Goal: Task Accomplishment & Management: Manage account settings

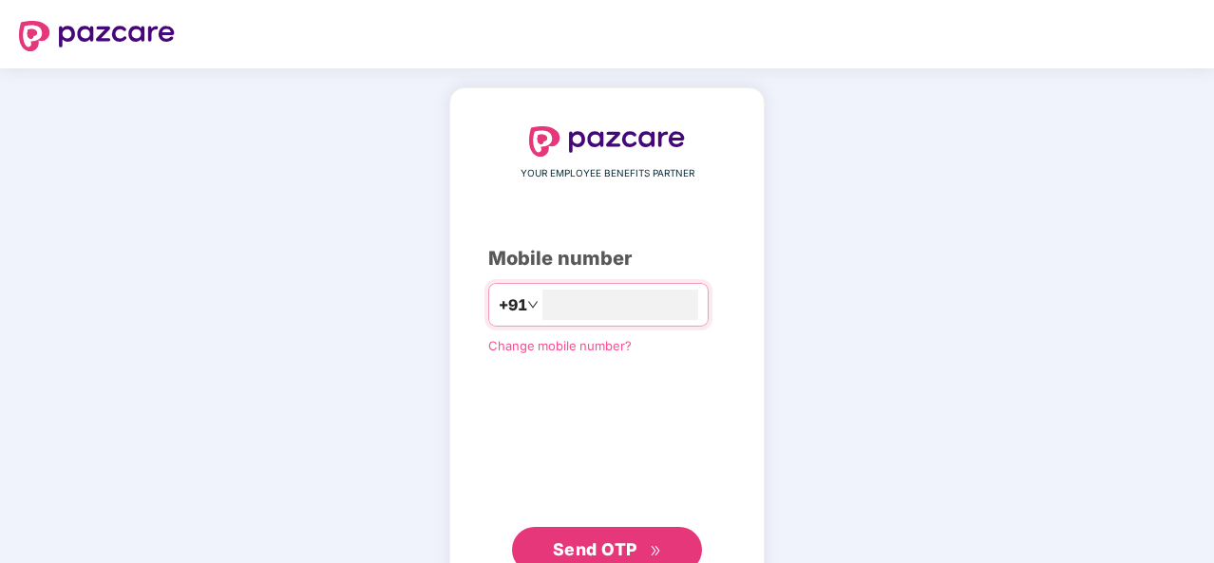
type input "**********"
click at [560, 543] on span "Send OTP" at bounding box center [595, 547] width 85 height 20
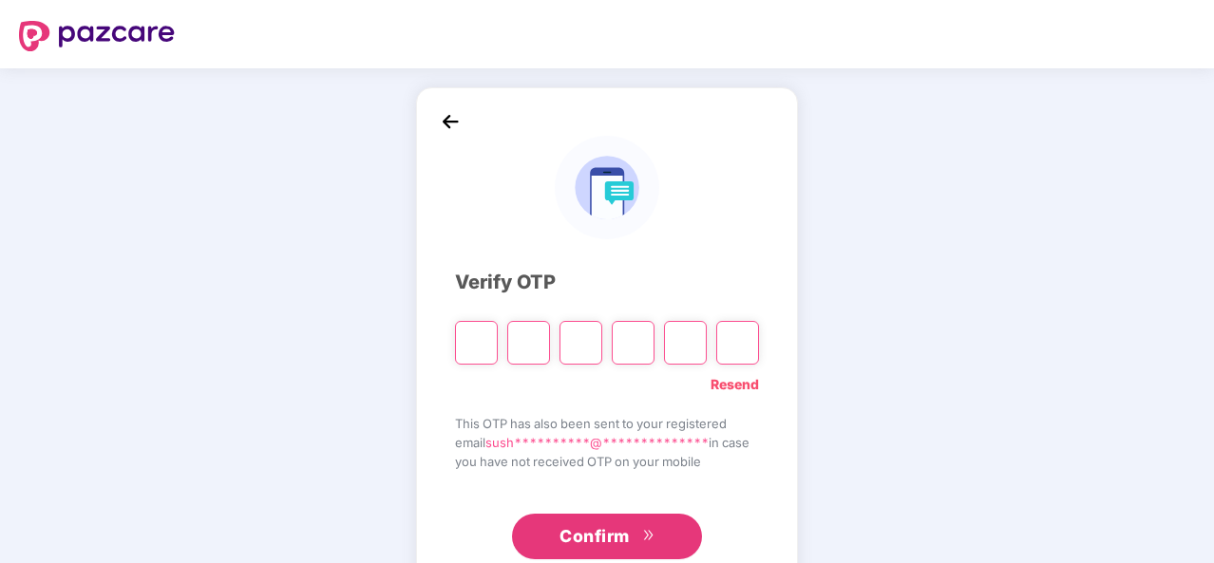
type input "*"
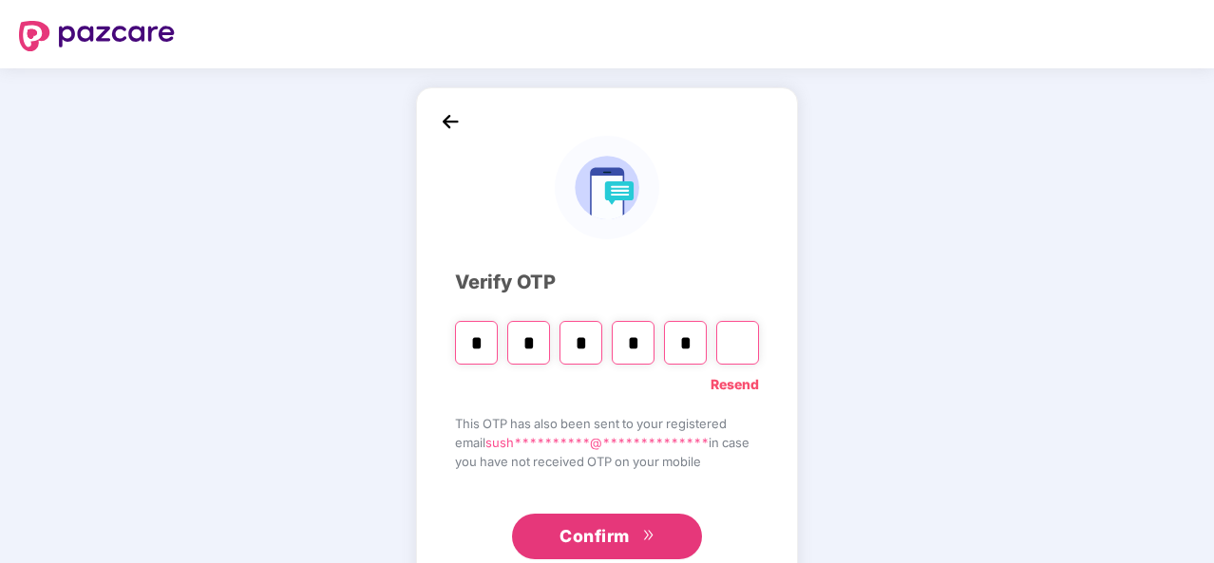
type input "*"
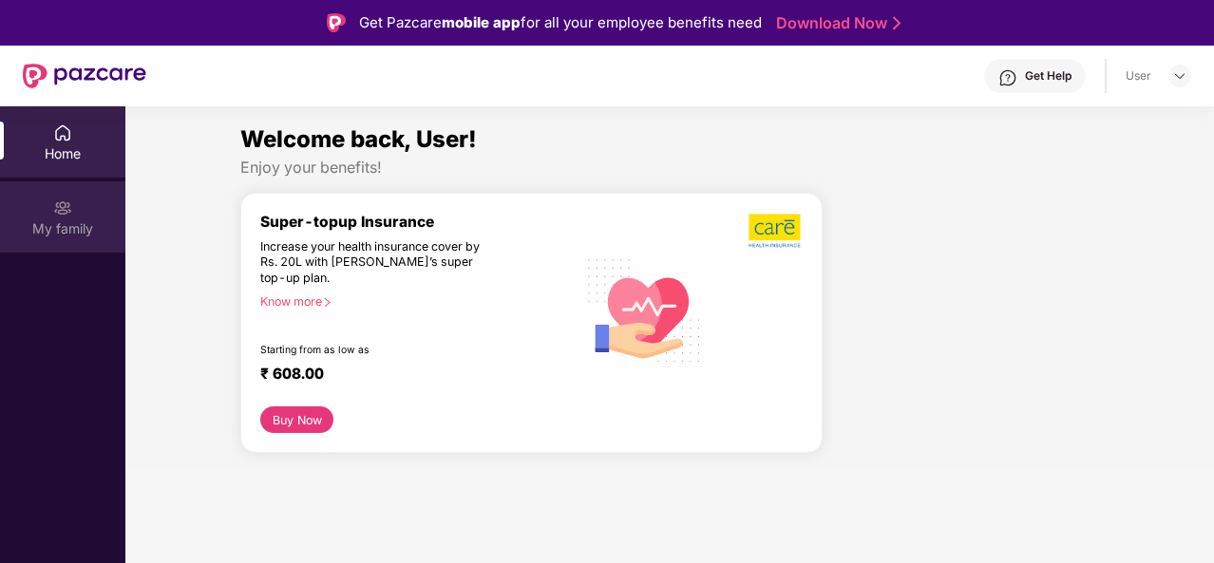
click at [68, 208] on img at bounding box center [62, 207] width 19 height 19
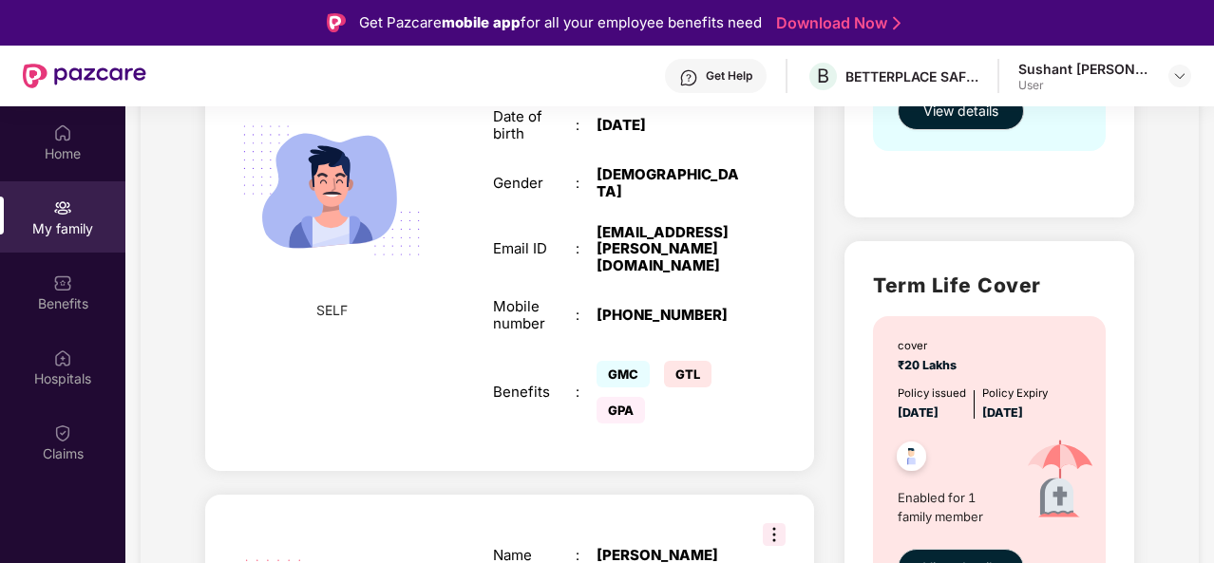
scroll to position [457, 0]
click at [512, 297] on div "Mobile number" at bounding box center [534, 314] width 83 height 34
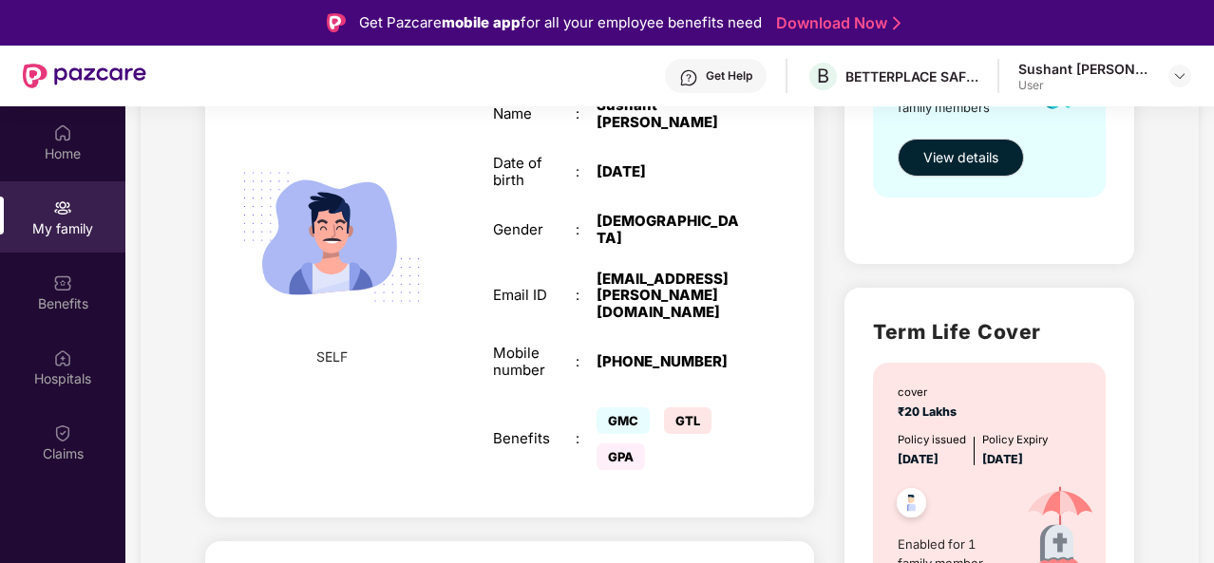
scroll to position [408, 0]
click at [63, 233] on div "My family" at bounding box center [62, 228] width 125 height 19
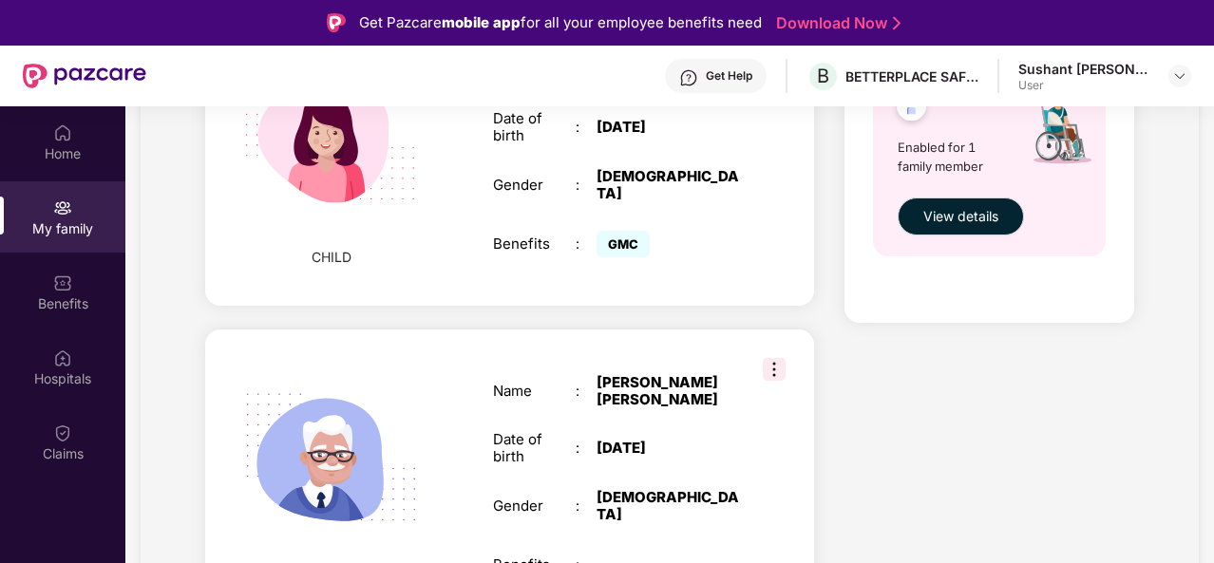
scroll to position [106, 0]
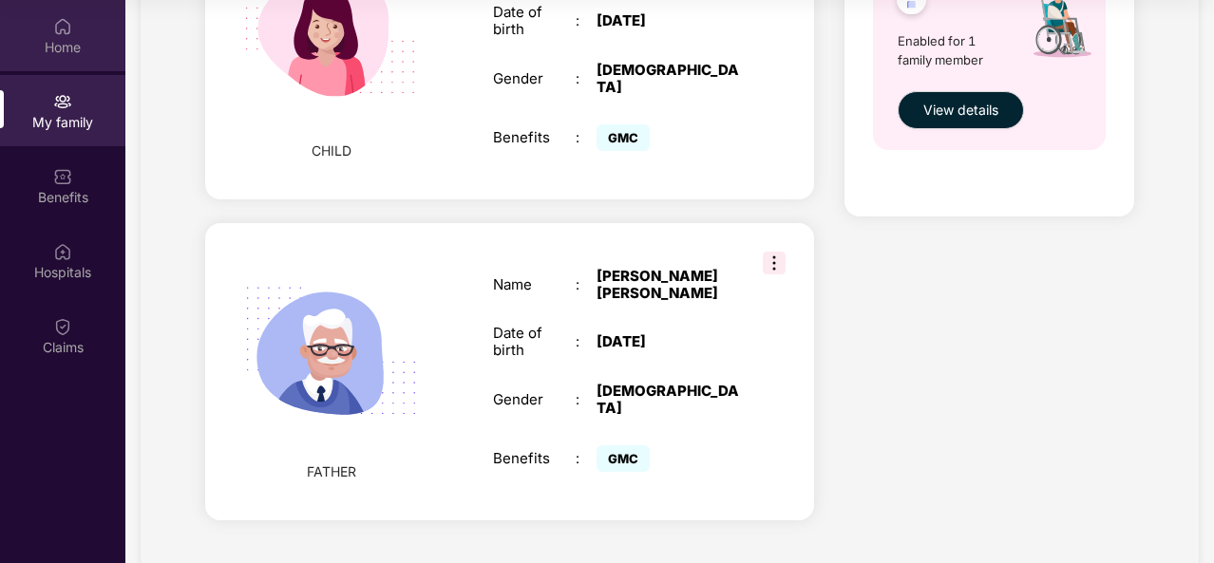
click at [79, 39] on div "Home" at bounding box center [62, 47] width 125 height 19
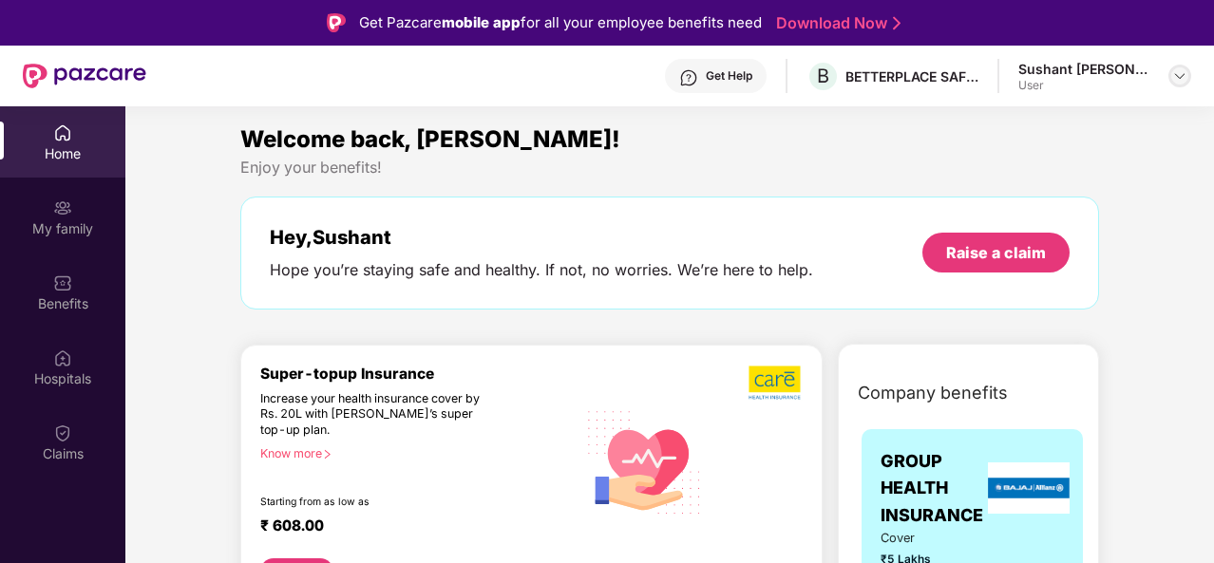
click at [1175, 70] on img at bounding box center [1179, 75] width 15 height 15
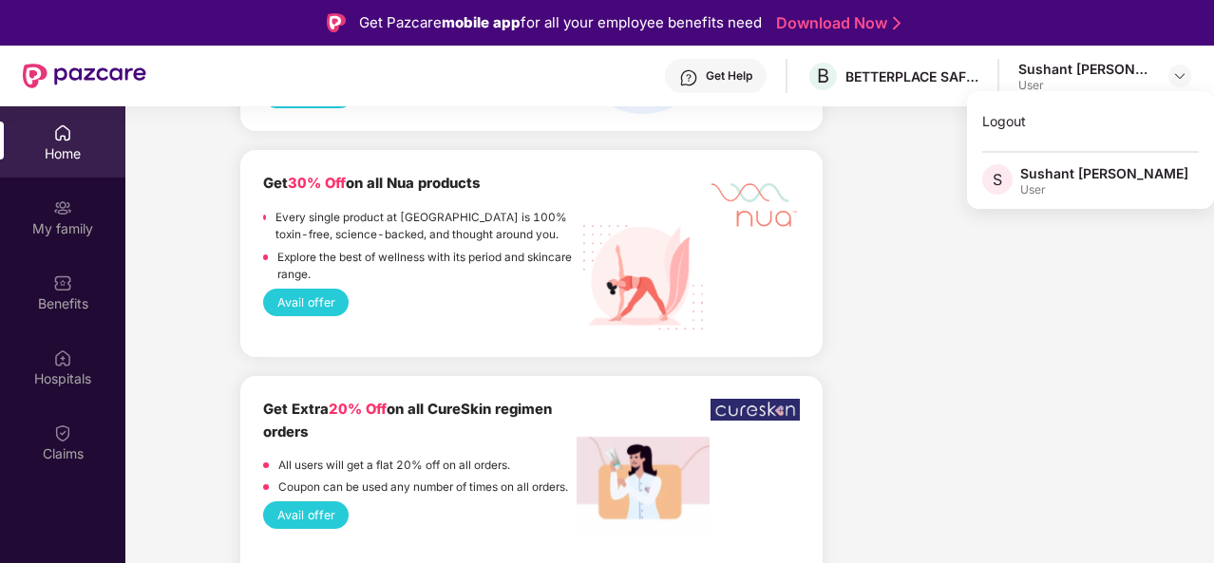
scroll to position [2059, 0]
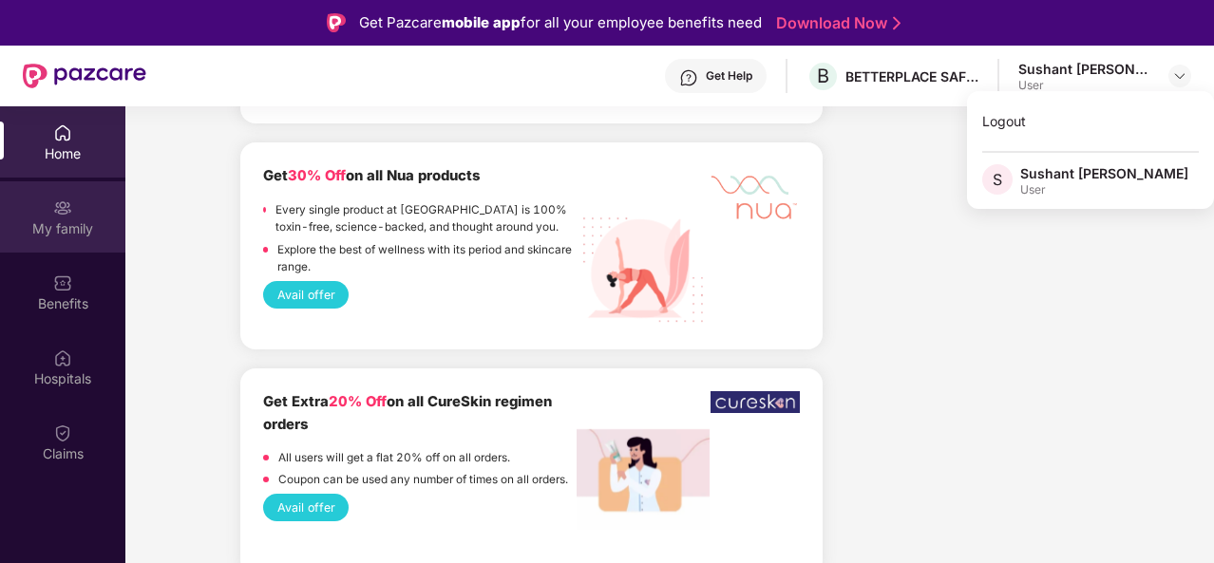
click at [66, 210] on img at bounding box center [62, 207] width 19 height 19
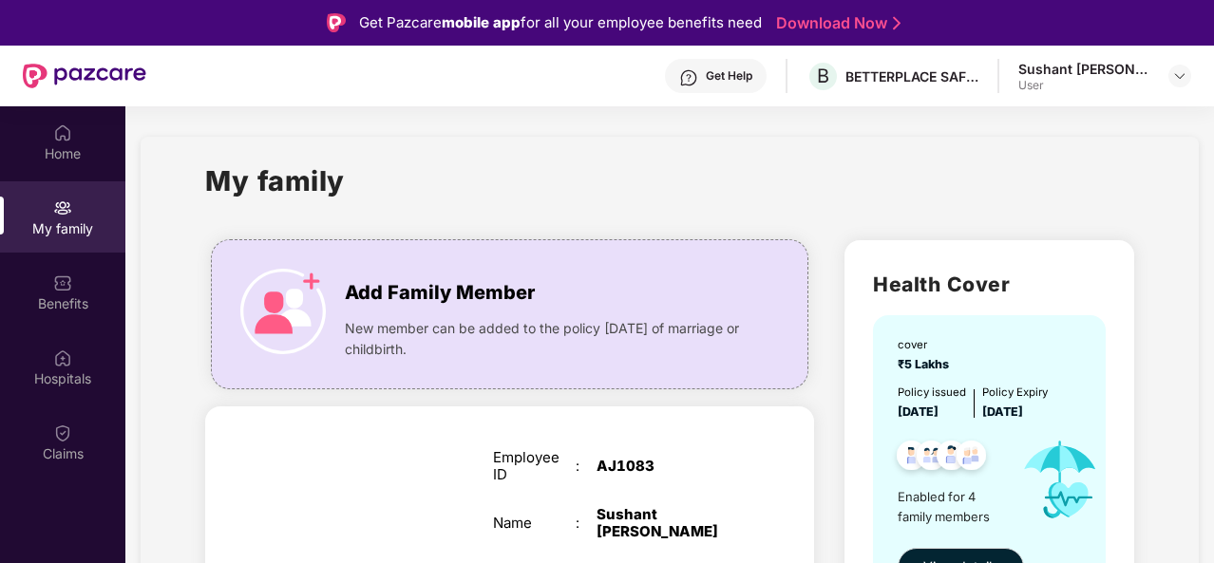
scroll to position [180, 0]
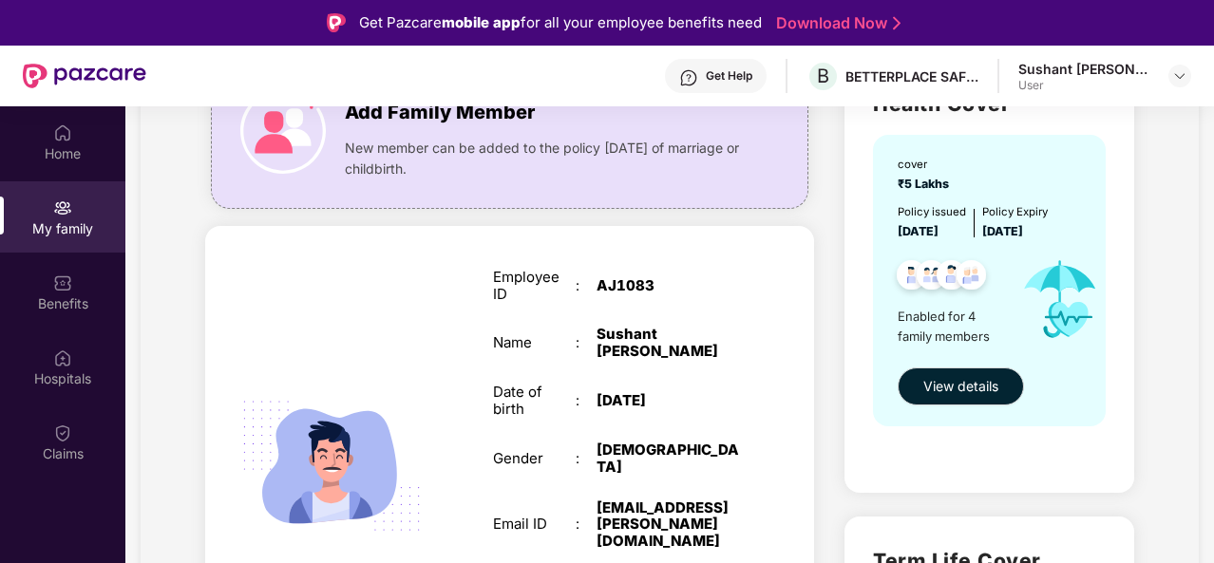
click at [706, 265] on div "Employee ID : AJ1083 Name : [PERSON_NAME] Date of birth : [DEMOGRAPHIC_DATA] Ge…" at bounding box center [616, 486] width 285 height 482
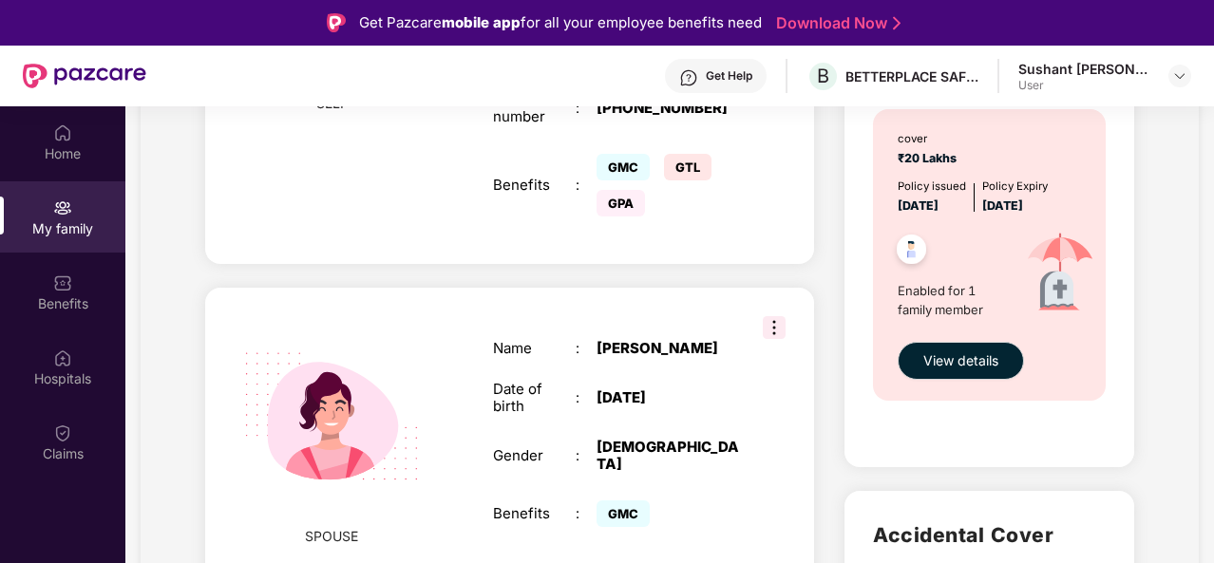
scroll to position [666, 0]
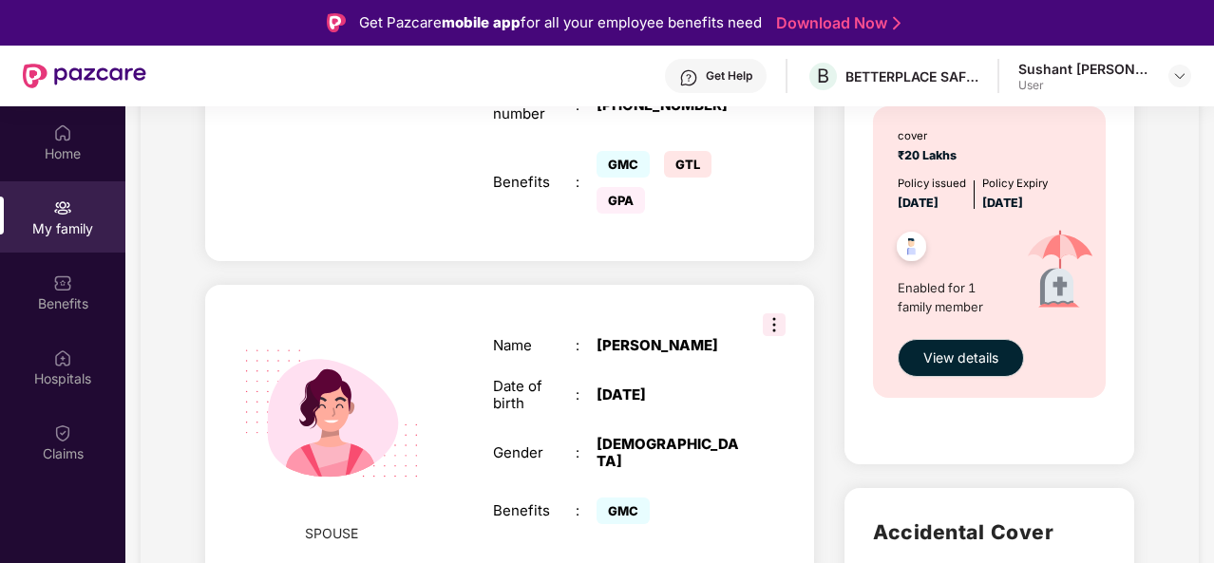
click at [778, 313] on img at bounding box center [774, 324] width 23 height 23
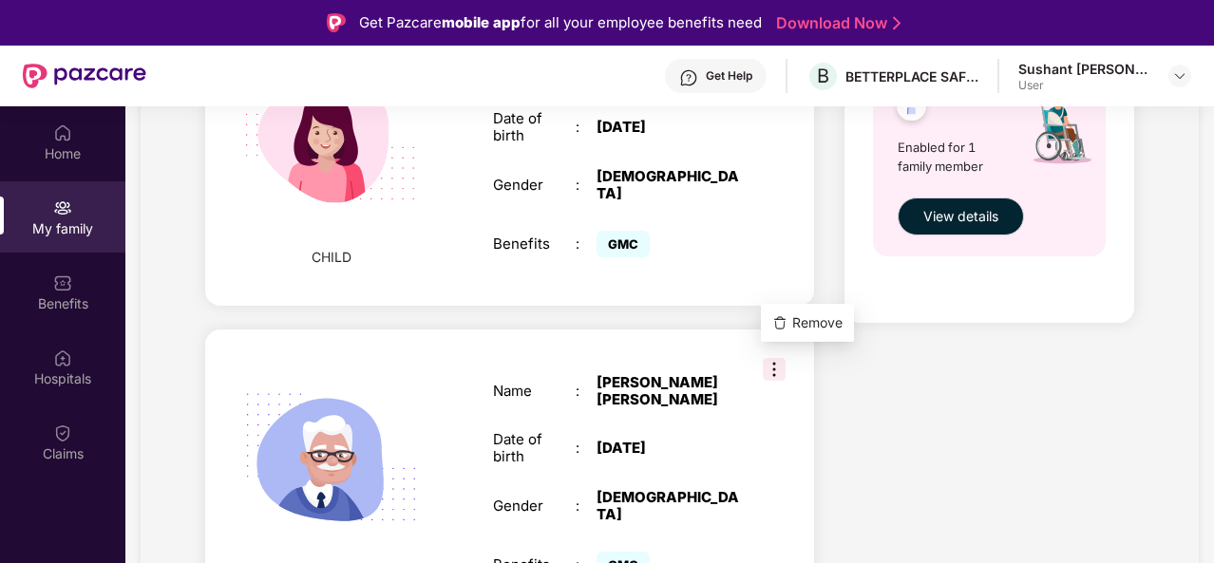
scroll to position [1262, 0]
click at [754, 428] on div "Name : [PERSON_NAME] [PERSON_NAME] Date of birth : [DEMOGRAPHIC_DATA] Gender : …" at bounding box center [616, 479] width 285 height 256
click at [775, 359] on img at bounding box center [774, 370] width 23 height 23
click at [725, 442] on div "Name : [PERSON_NAME] [PERSON_NAME] Date of birth : [DEMOGRAPHIC_DATA] Gender : …" at bounding box center [616, 479] width 285 height 256
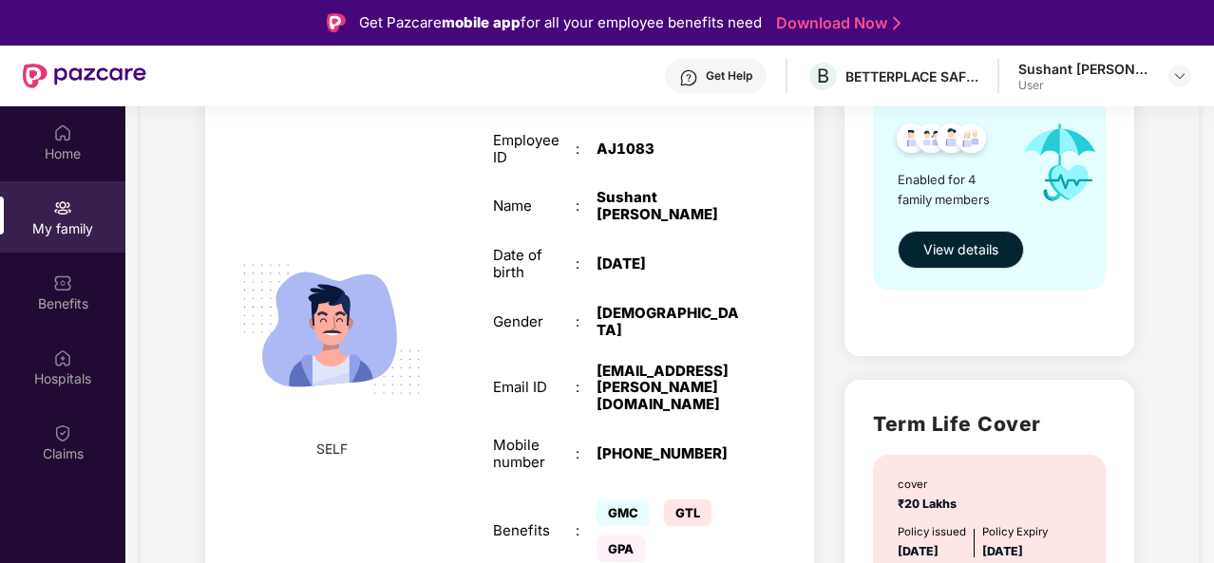
scroll to position [0, 0]
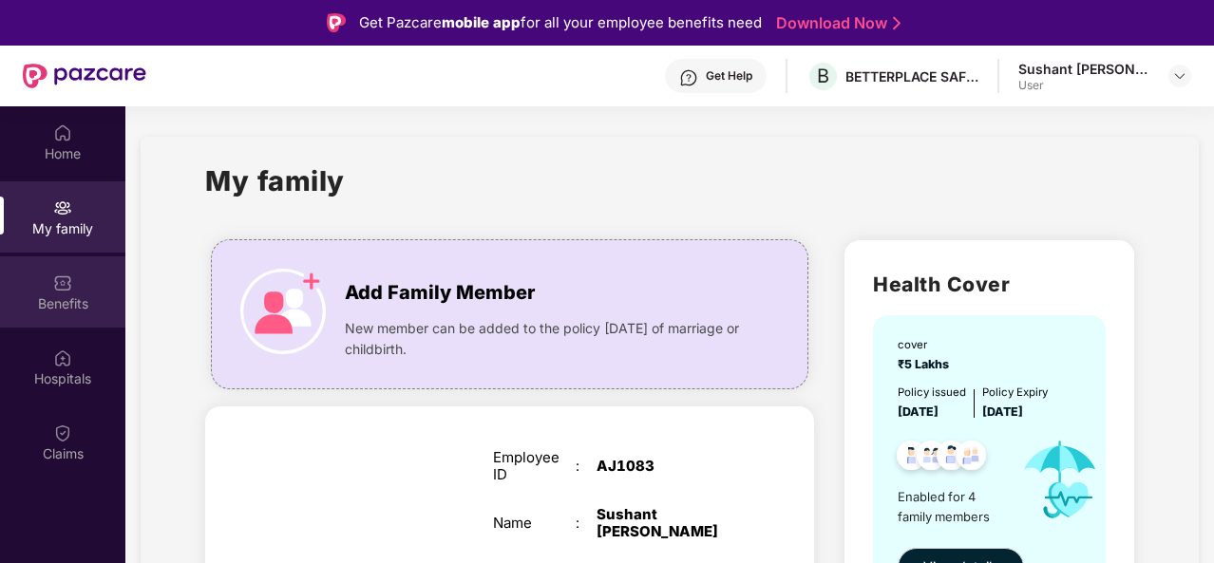
click at [66, 267] on div "Benefits" at bounding box center [62, 291] width 125 height 71
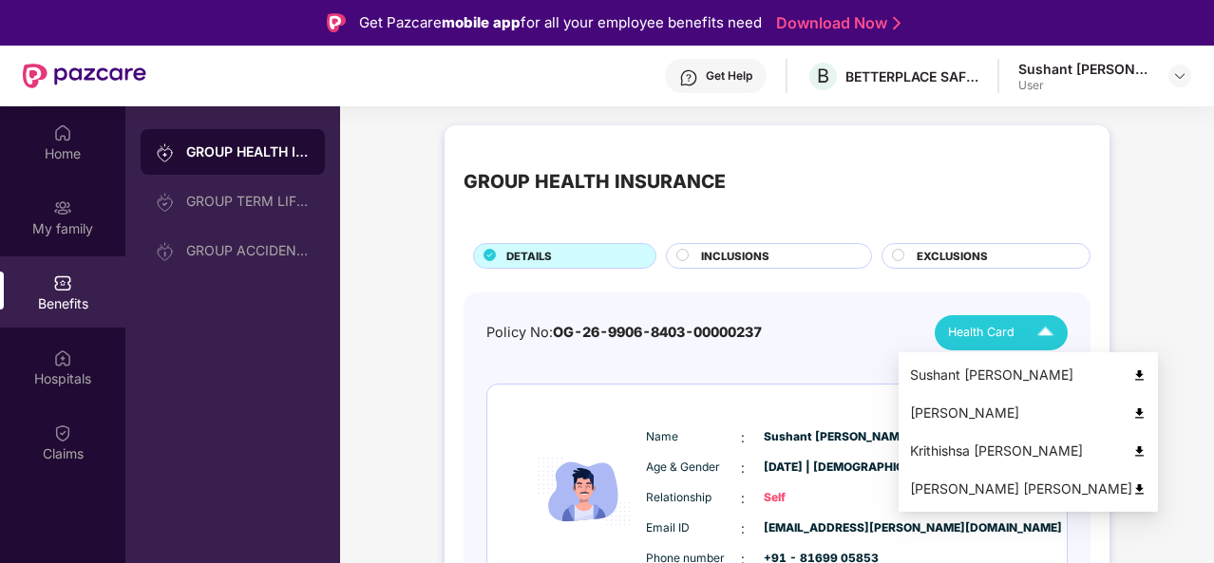
click at [1033, 324] on img at bounding box center [1044, 332] width 33 height 33
click at [1132, 486] on img at bounding box center [1139, 489] width 14 height 14
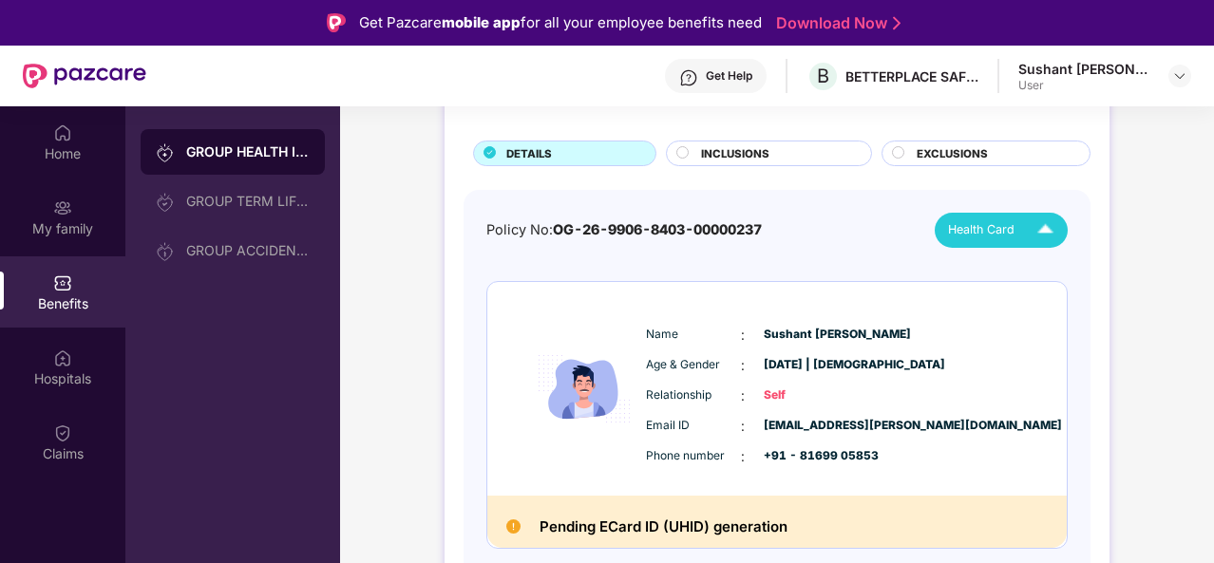
scroll to position [95, 0]
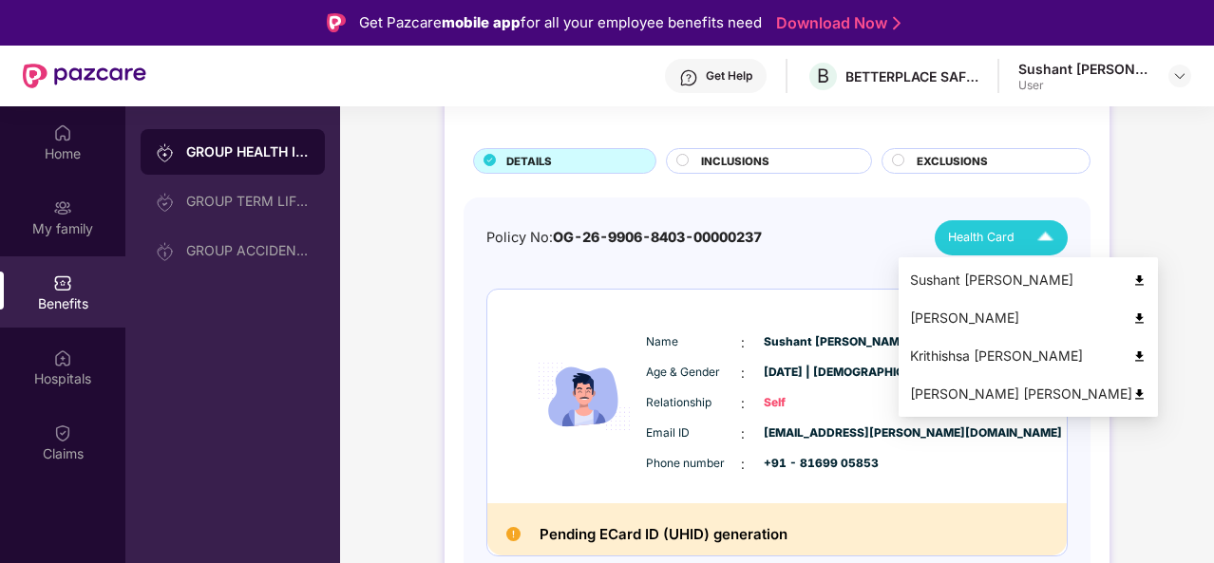
click at [1037, 286] on div "Sushant [PERSON_NAME]" at bounding box center [1028, 280] width 236 height 21
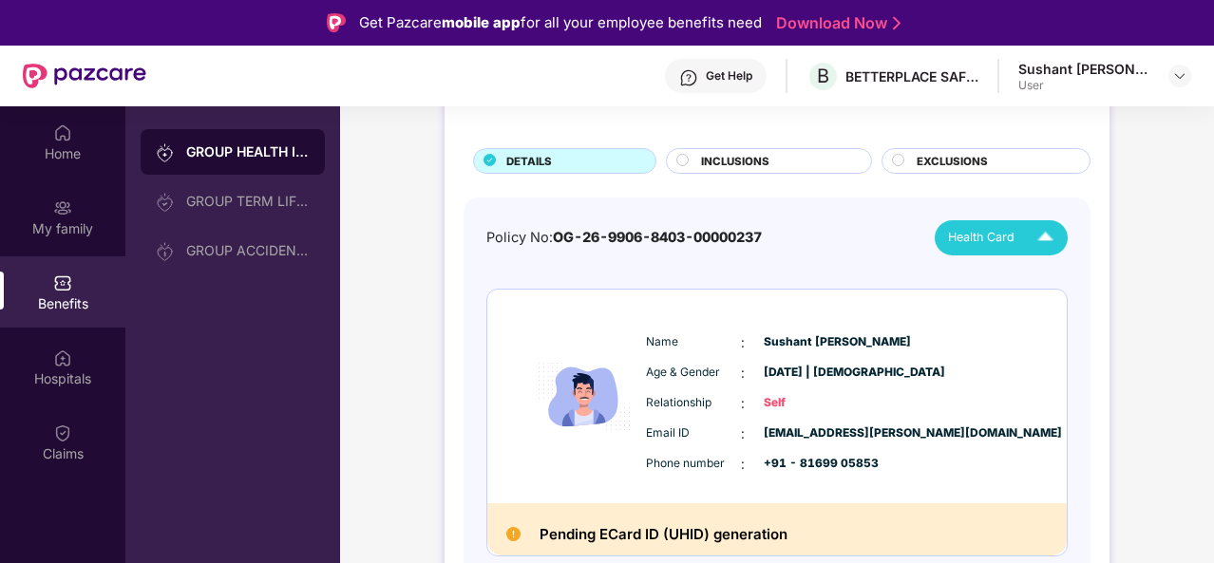
scroll to position [208, 0]
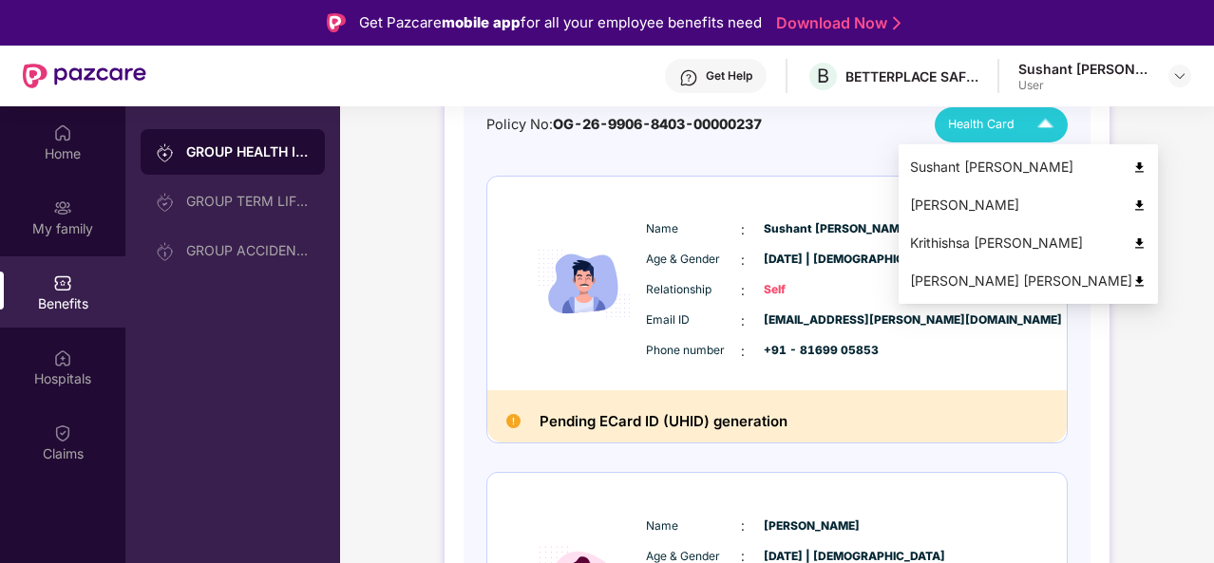
click at [1045, 128] on img at bounding box center [1044, 124] width 33 height 33
click at [1132, 247] on img at bounding box center [1139, 243] width 14 height 14
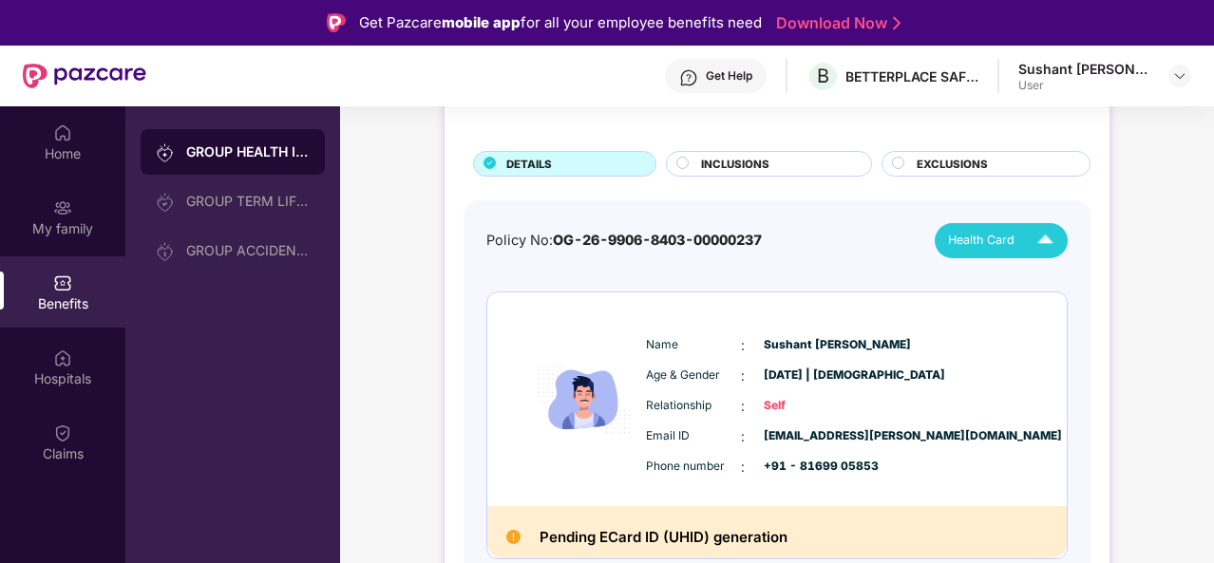
scroll to position [84, 0]
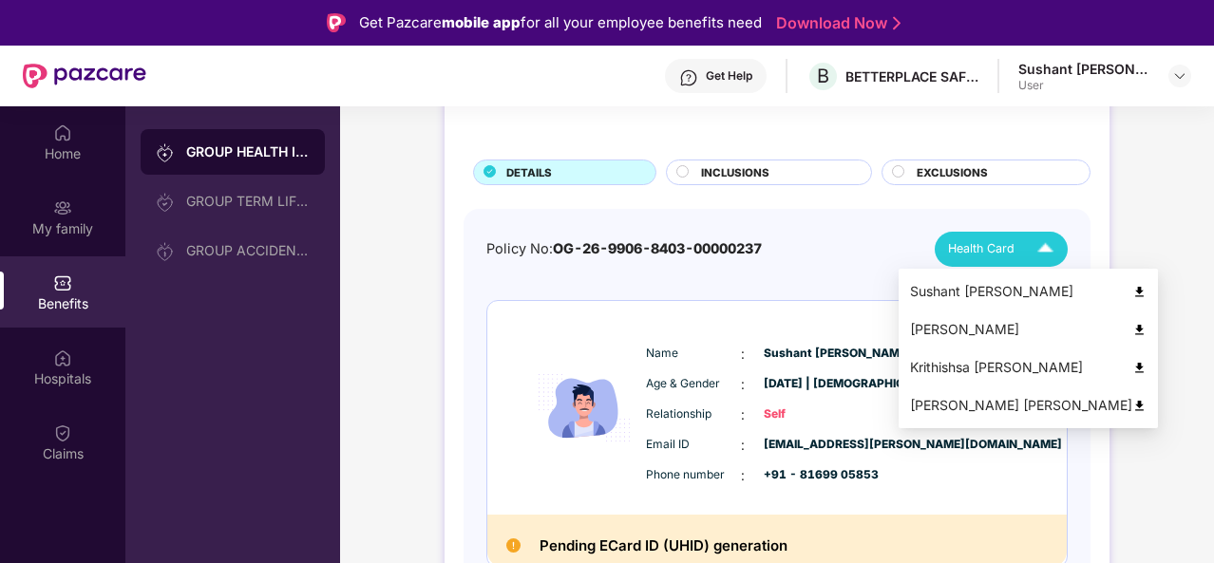
click at [1056, 240] on img at bounding box center [1044, 249] width 33 height 33
click at [1132, 330] on img at bounding box center [1139, 330] width 14 height 14
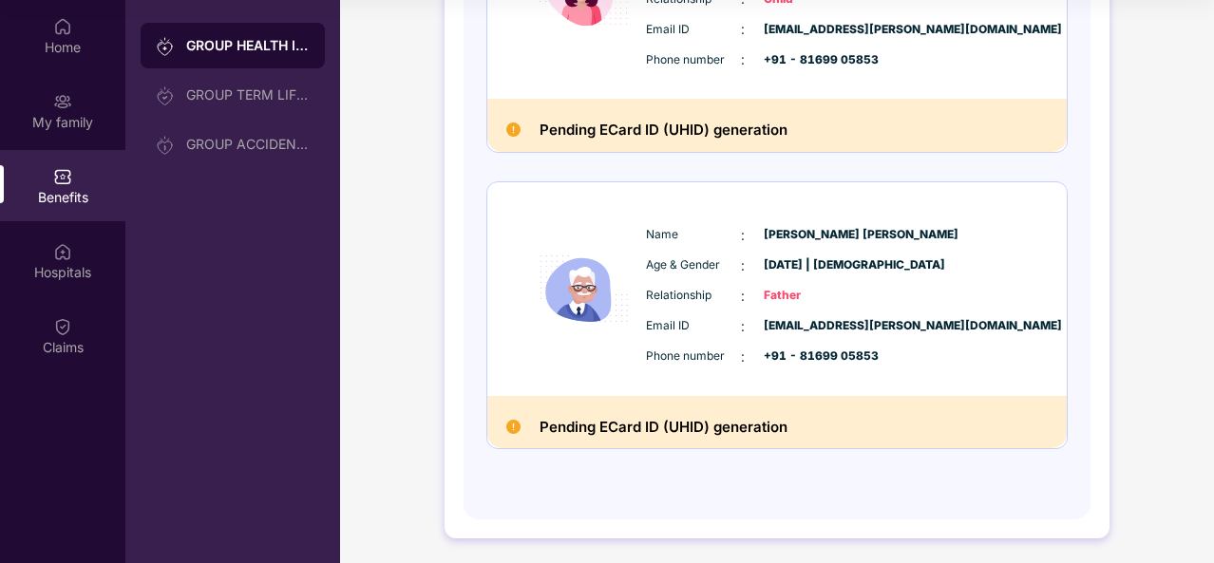
scroll to position [0, 0]
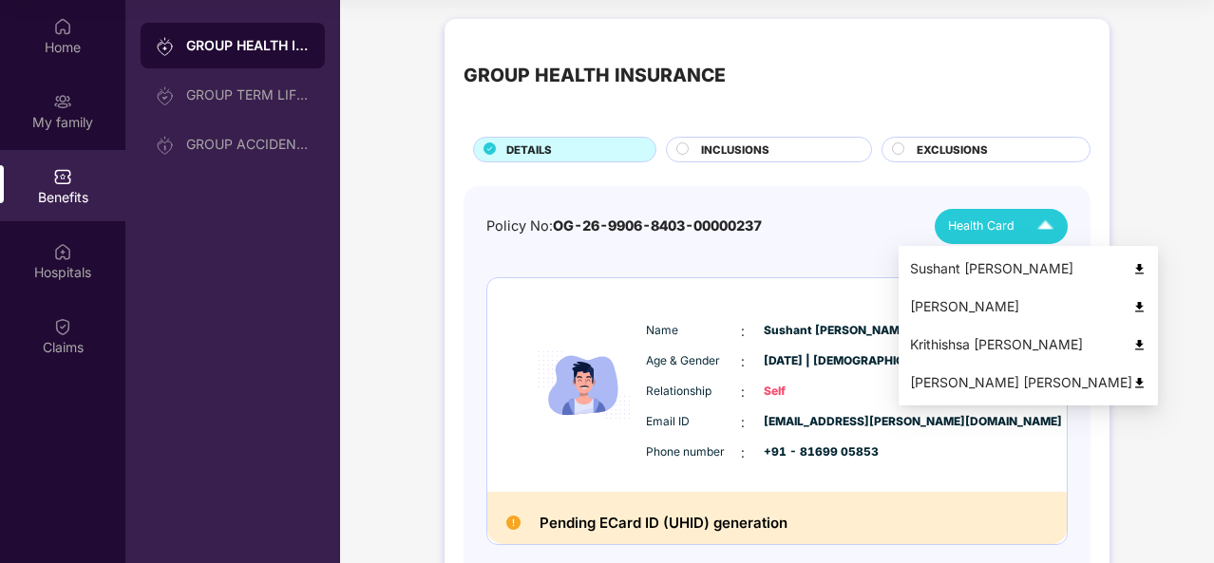
click at [1041, 225] on img at bounding box center [1044, 226] width 33 height 33
click at [1132, 384] on img at bounding box center [1139, 383] width 14 height 14
click at [1043, 221] on img at bounding box center [1044, 226] width 33 height 33
